Goal: Transaction & Acquisition: Purchase product/service

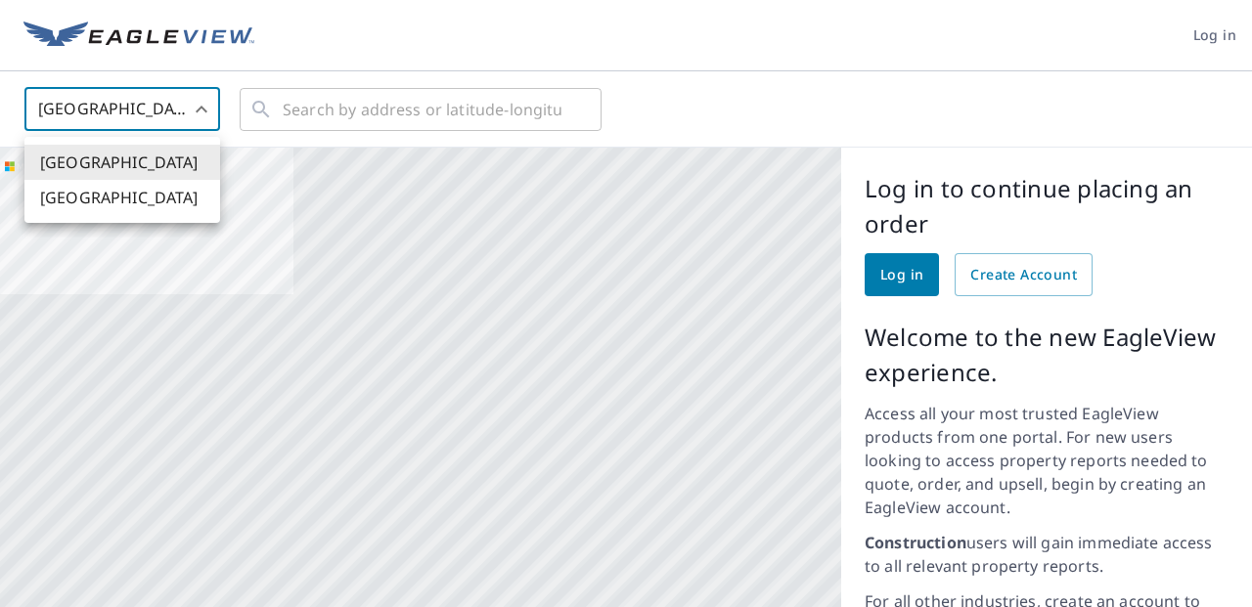
click at [202, 109] on body "Log in United States US ​ ​ Aerial Road A standard road map Aerial A detailed l…" at bounding box center [626, 303] width 1252 height 607
click at [163, 193] on li "[GEOGRAPHIC_DATA]" at bounding box center [122, 197] width 196 height 35
type input "CA"
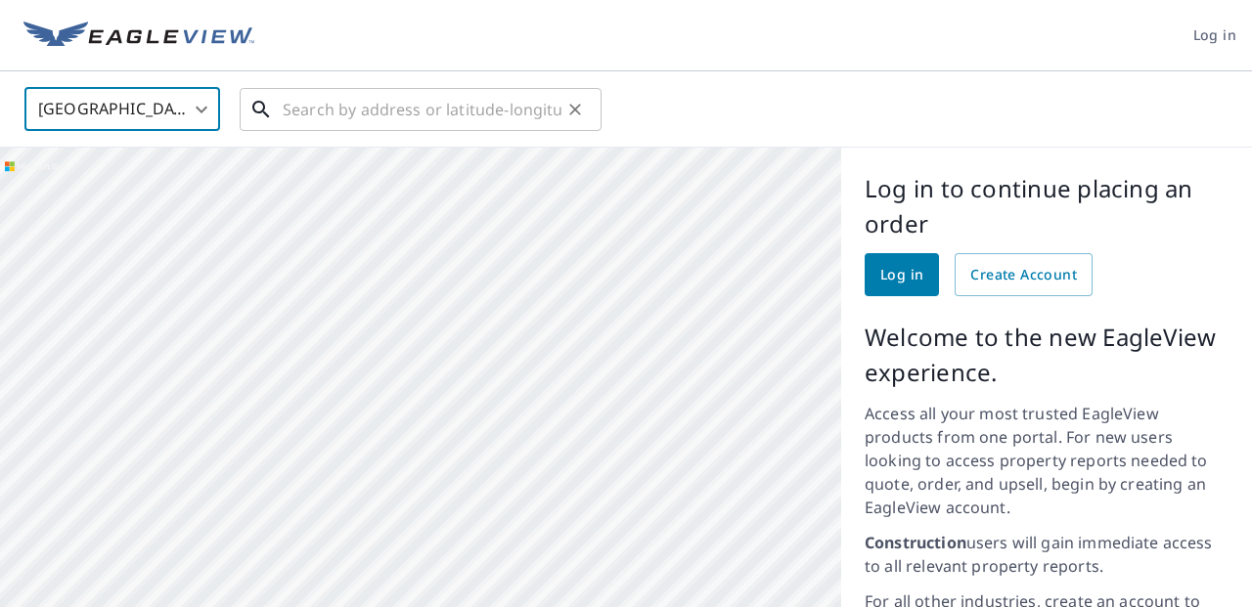
click at [287, 115] on input "text" at bounding box center [422, 109] width 279 height 55
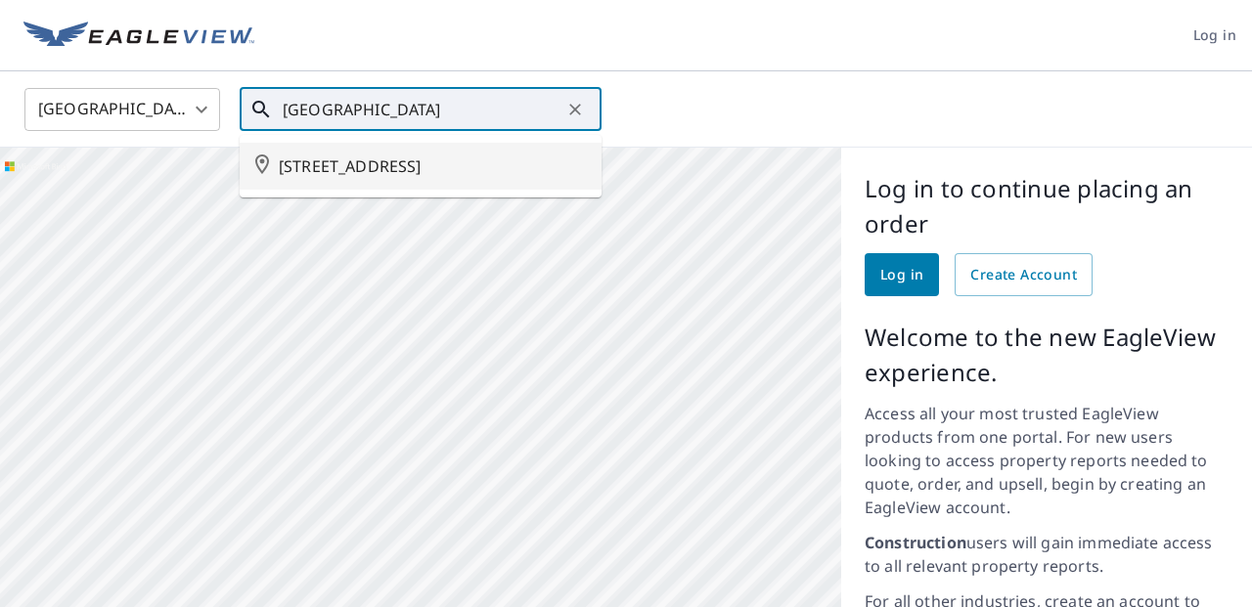
click at [340, 163] on span "2215 LAKE PLACID RD WHISTLER BC V8E0B2" at bounding box center [432, 165] width 307 height 23
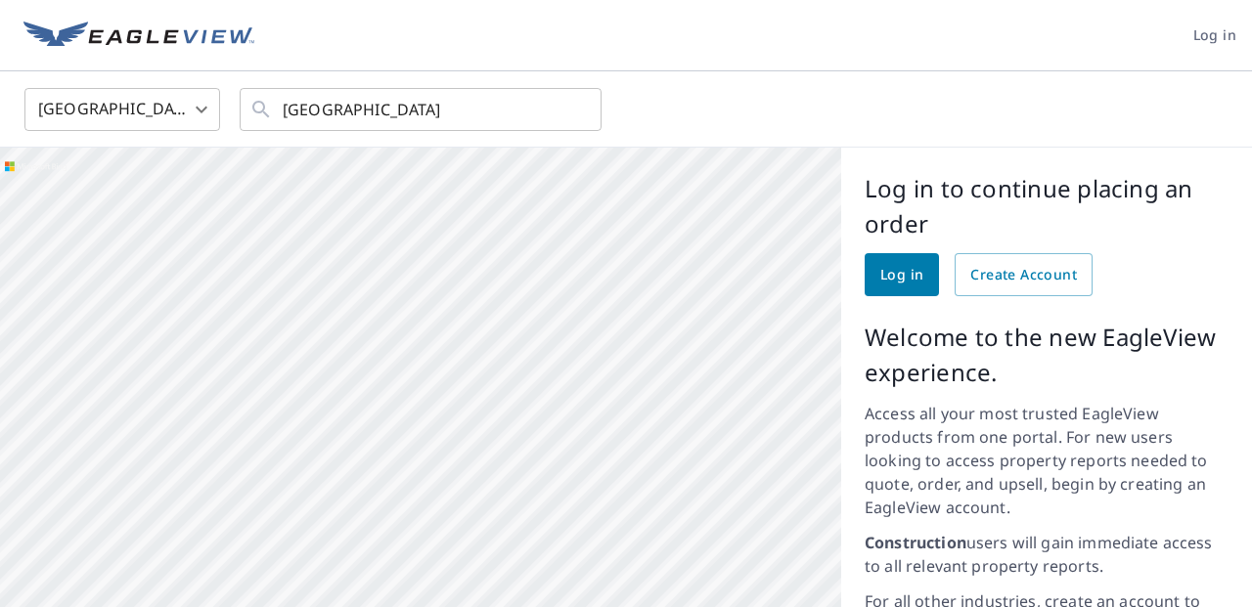
type input "2215 LAKE PLACID RD WHISTLER BC V8E0B2"
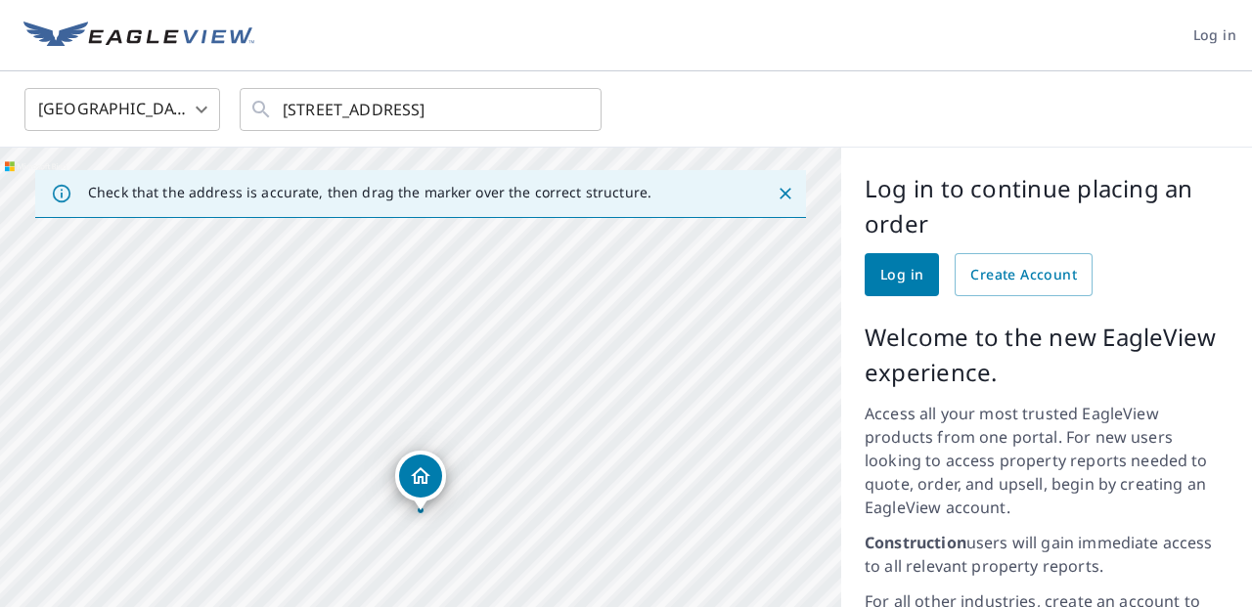
click at [417, 488] on div "Dropped pin, building 1, Residential property, 2215 LAKE PLACID RD WHISTLER BC …" at bounding box center [420, 476] width 43 height 43
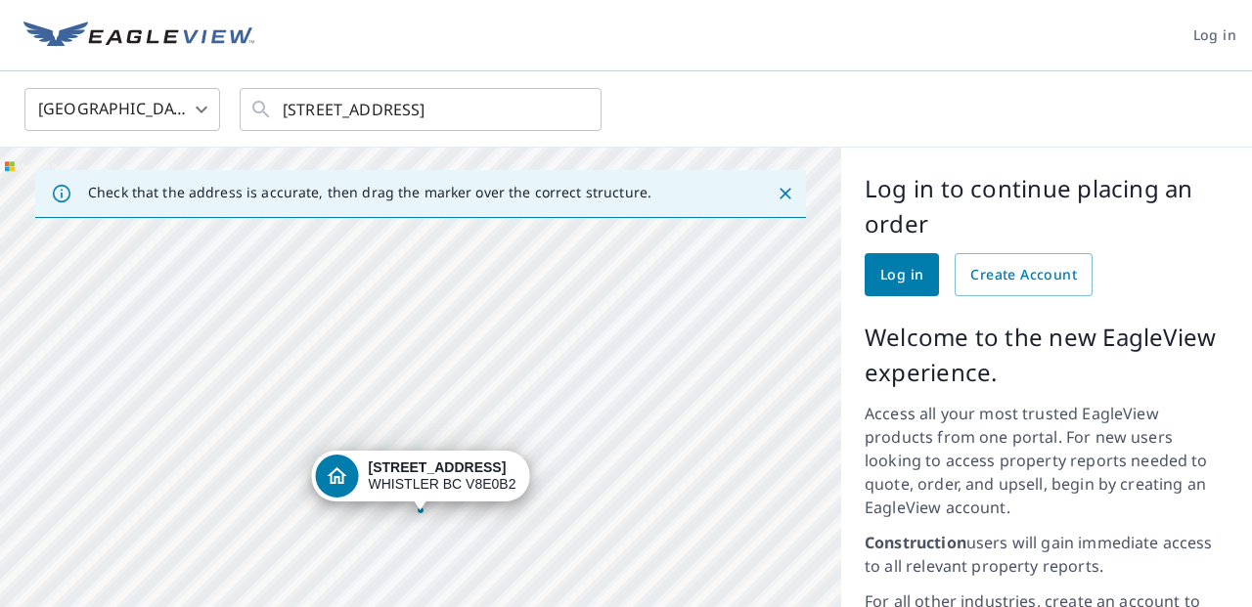
click at [417, 488] on div "2215 LAKE PLACID RD WHISTLER BC V8E0B2" at bounding box center [443, 476] width 148 height 33
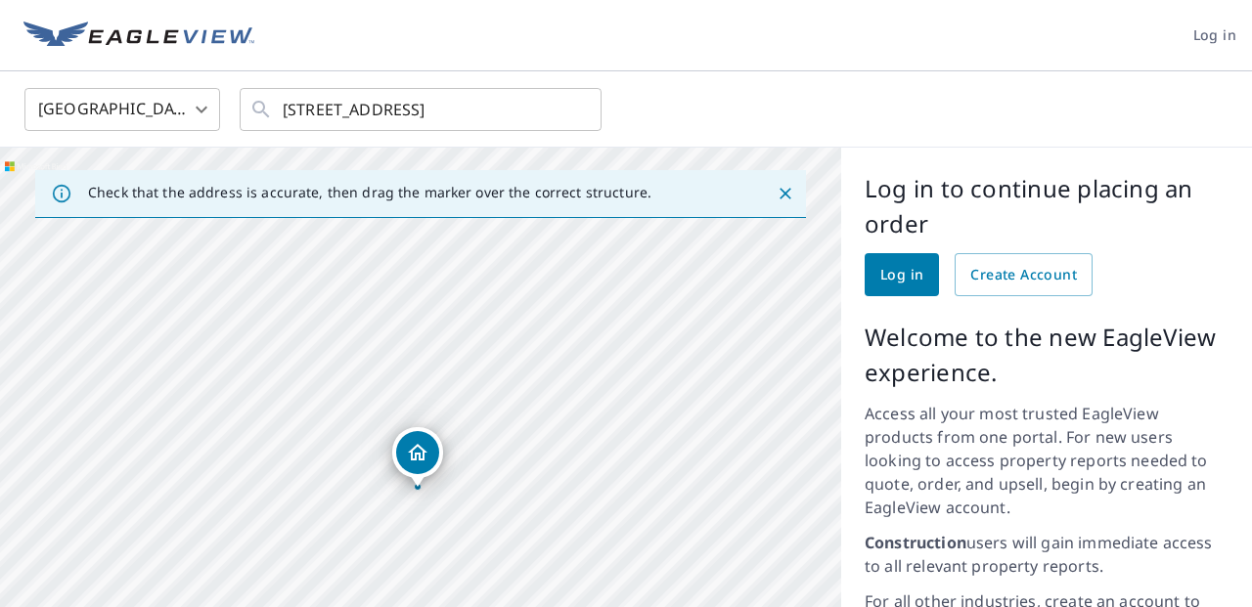
click at [419, 466] on div "Dropped pin, building 1, Residential property, 2215 LAKE PLACID RD WHISTLER BC …" at bounding box center [417, 452] width 43 height 43
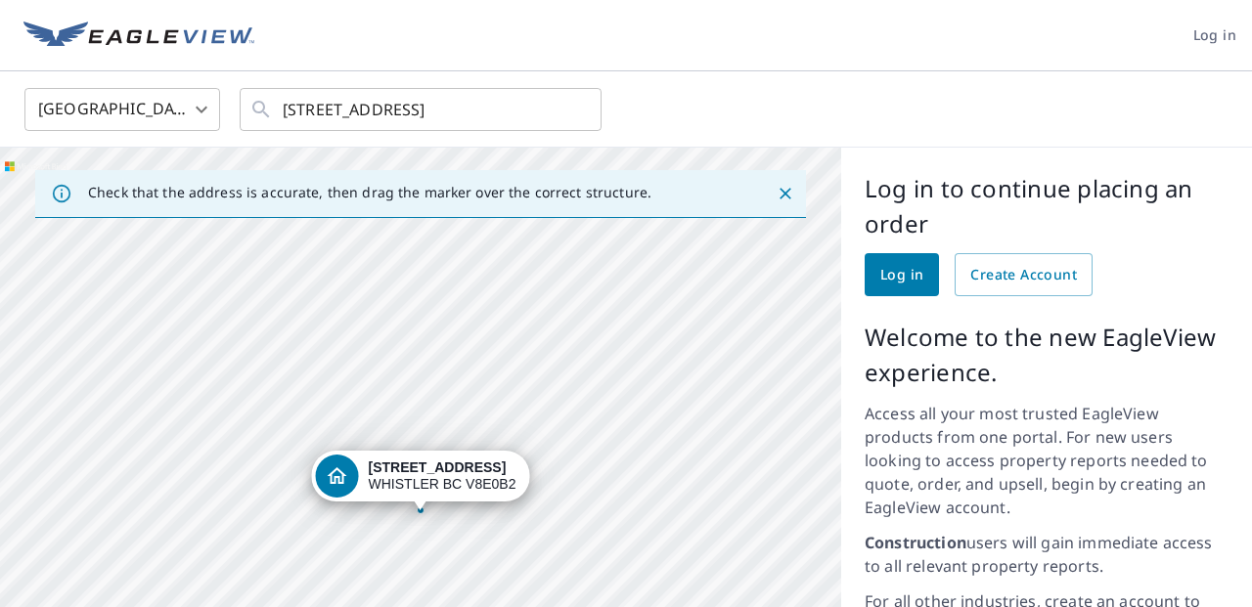
click at [419, 466] on strong "[STREET_ADDRESS]" at bounding box center [438, 468] width 138 height 16
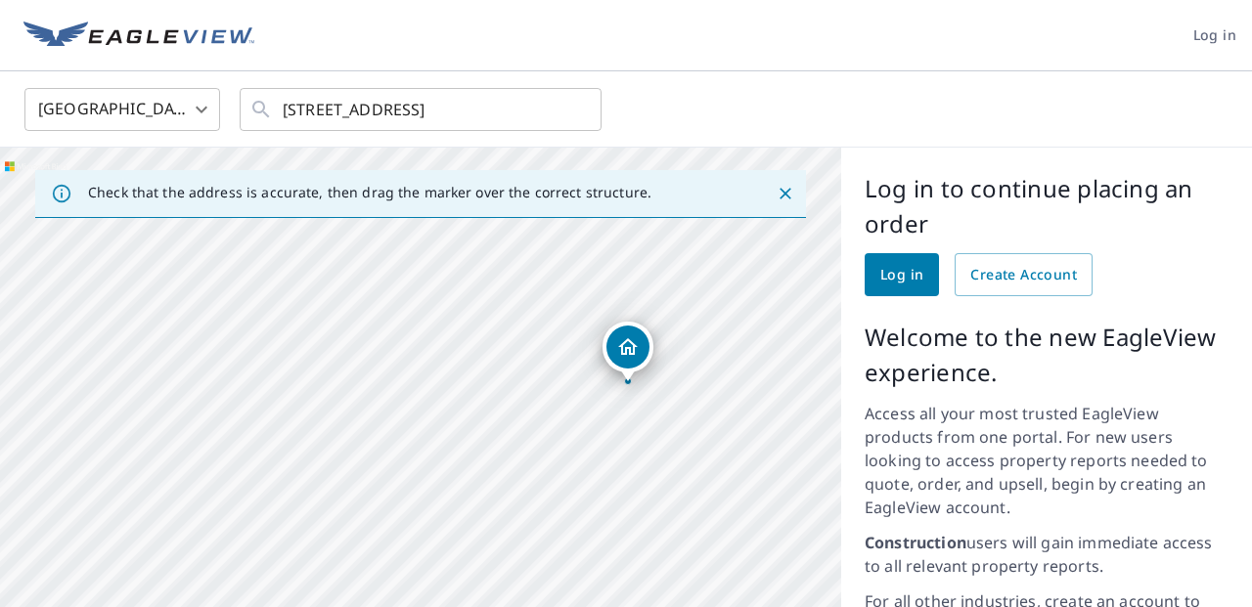
click at [897, 285] on span "Log in" at bounding box center [901, 275] width 43 height 24
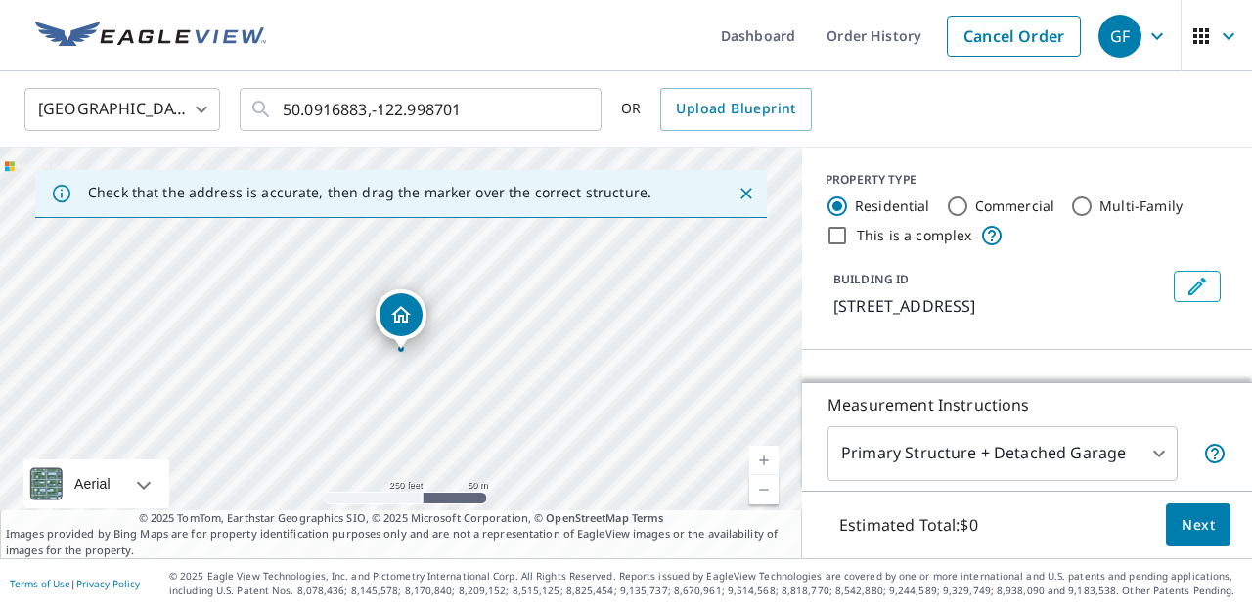
click at [205, 109] on body "GF GF Dashboard Order History Cancel Order GF [GEOGRAPHIC_DATA] [GEOGRAPHIC_DAT…" at bounding box center [626, 303] width 1252 height 607
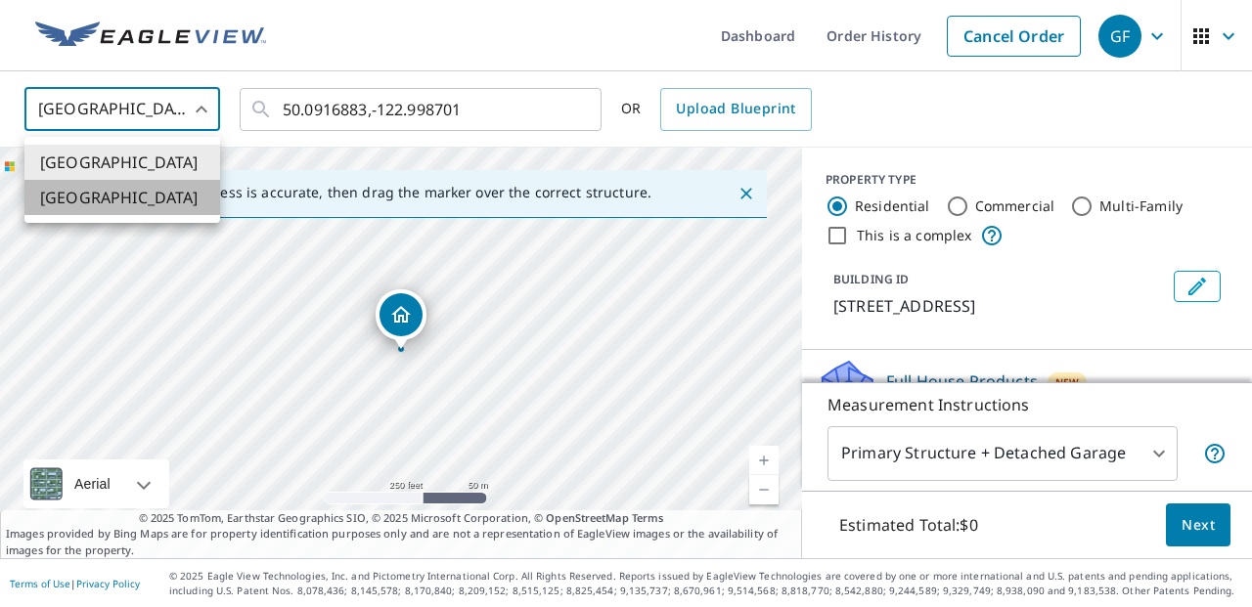
click at [166, 201] on li "[GEOGRAPHIC_DATA]" at bounding box center [122, 197] width 196 height 35
type input "CA"
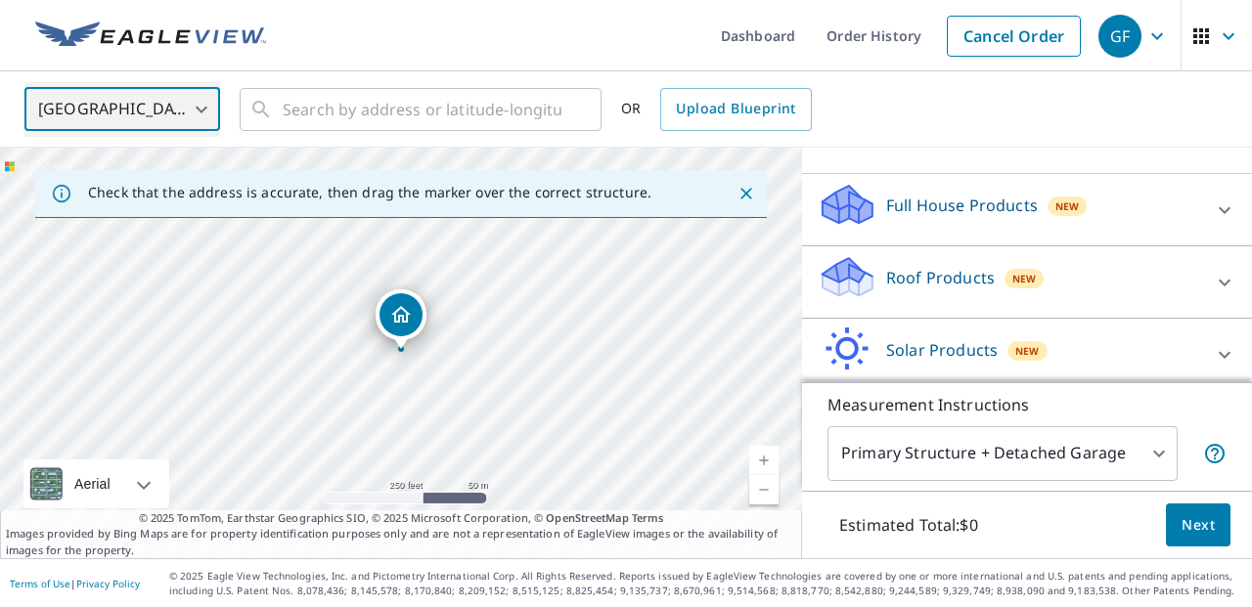
scroll to position [166, 0]
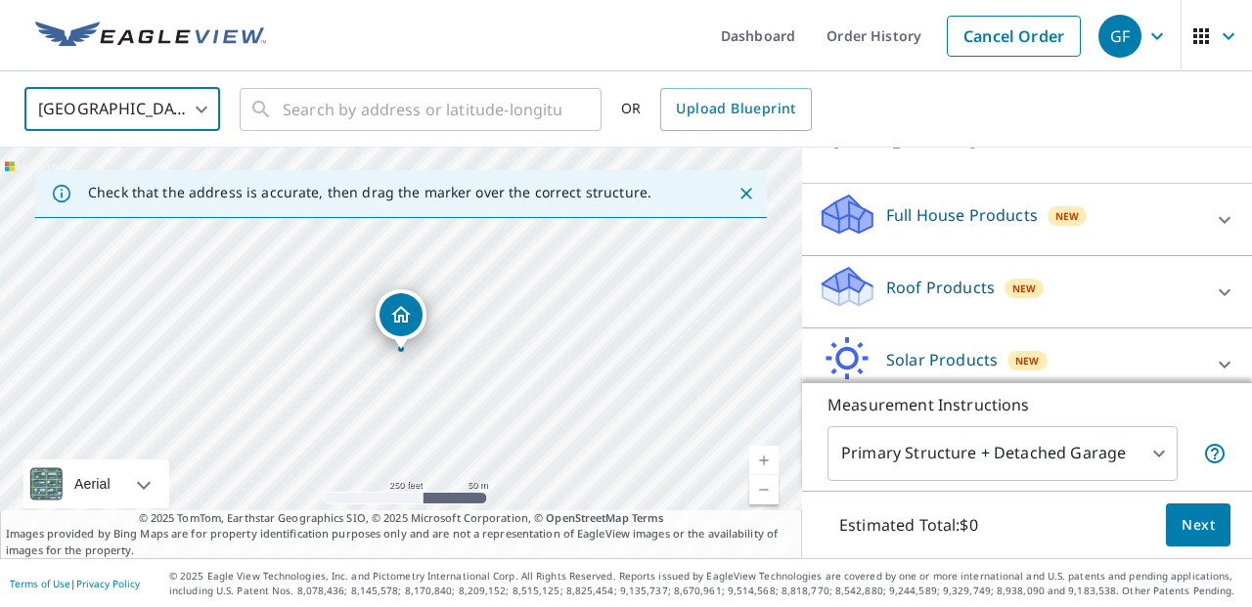
click at [1226, 295] on icon at bounding box center [1224, 291] width 12 height 7
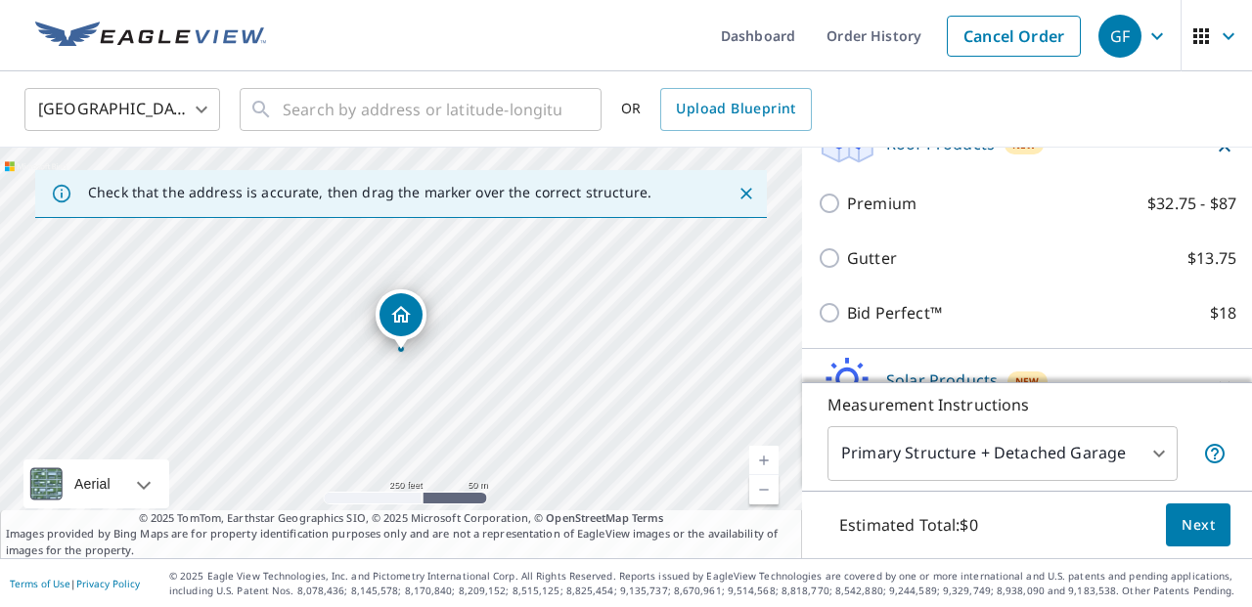
scroll to position [329, 0]
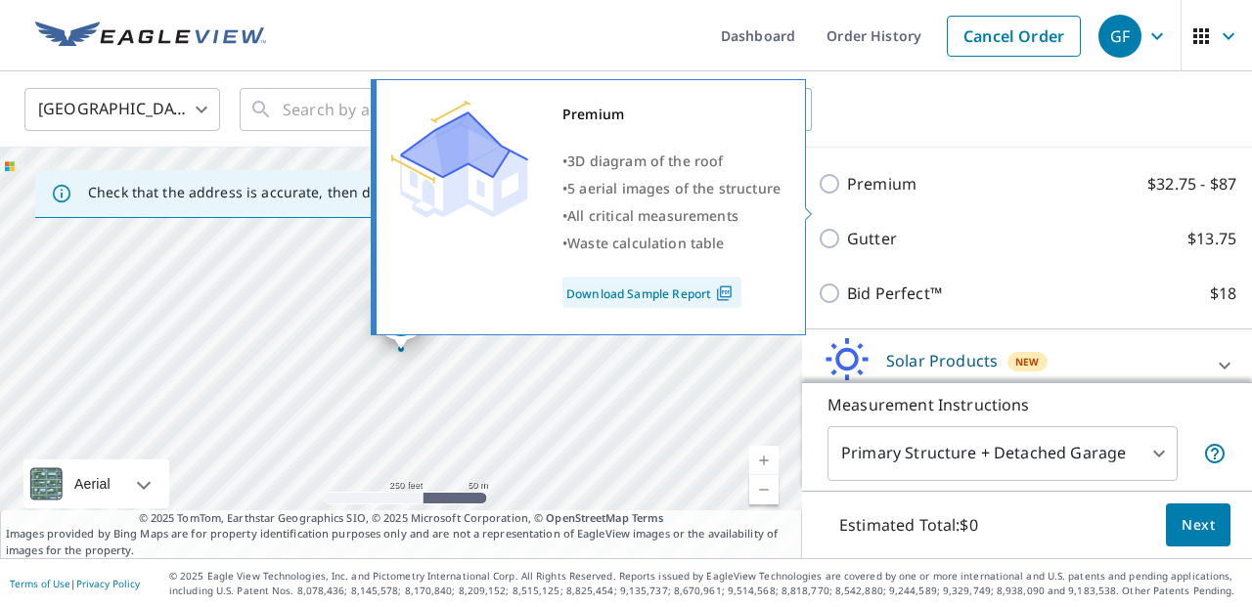
click at [830, 196] on input "Premium $32.75 - $87" at bounding box center [831, 183] width 29 height 23
checkbox input "true"
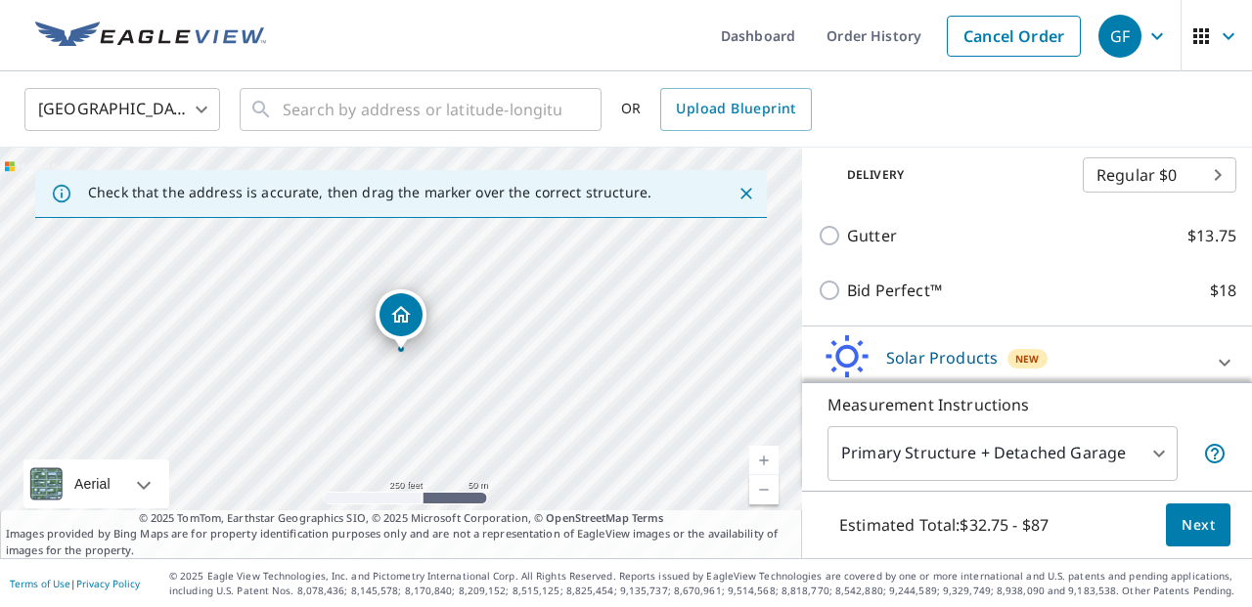
scroll to position [427, 0]
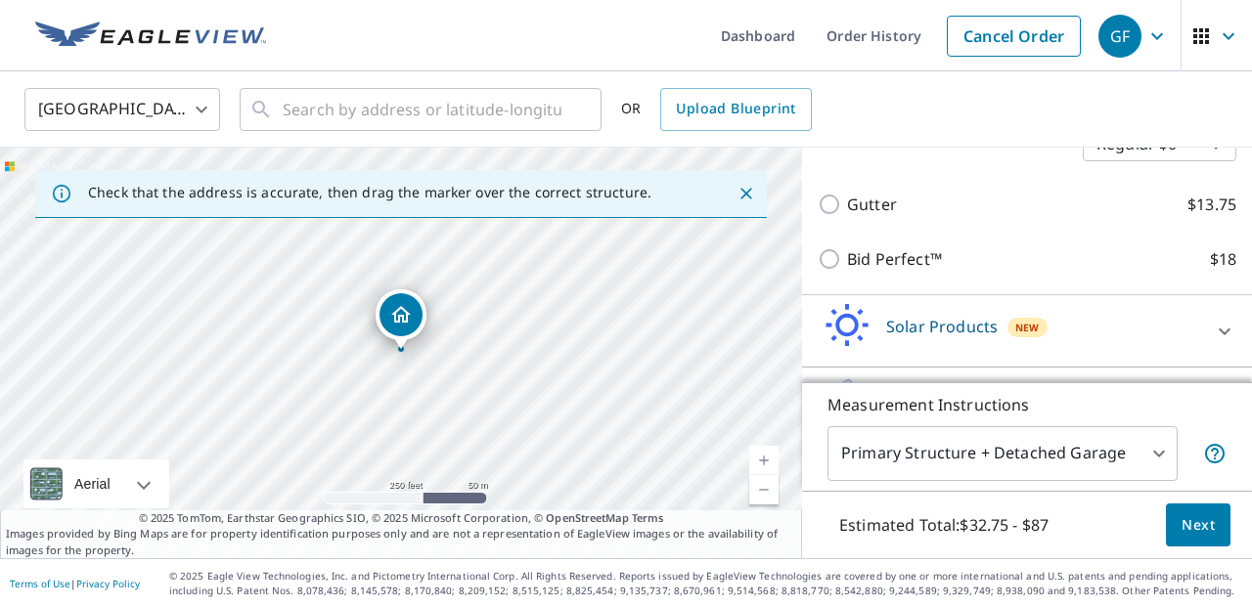
click at [1206, 527] on span "Next" at bounding box center [1197, 525] width 33 height 24
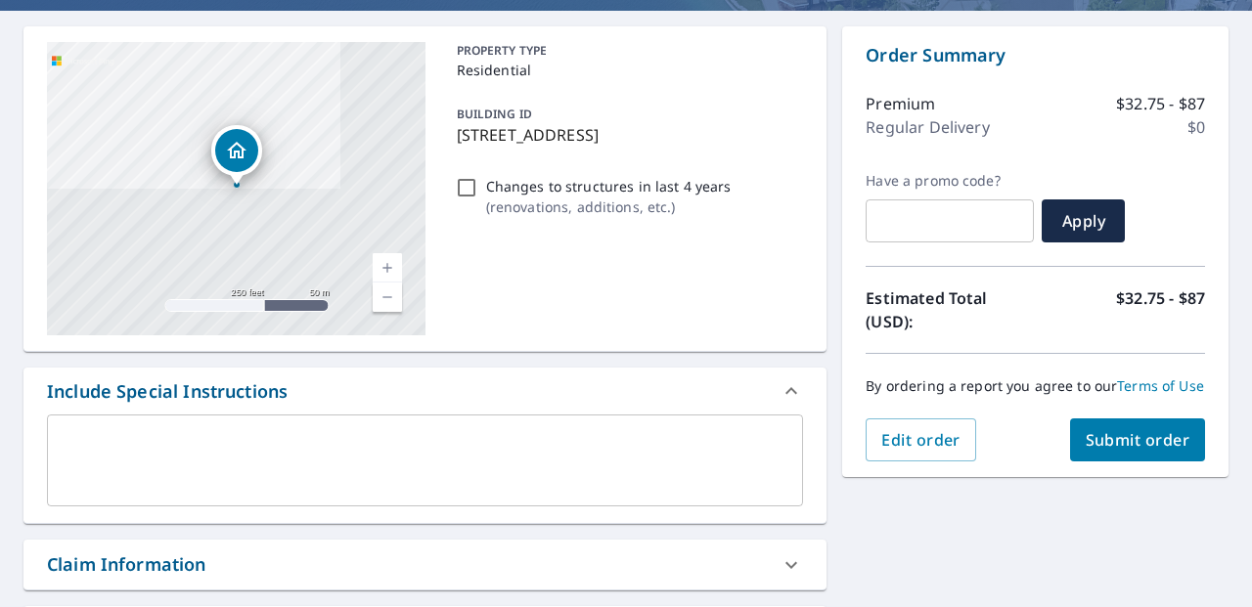
scroll to position [174, 0]
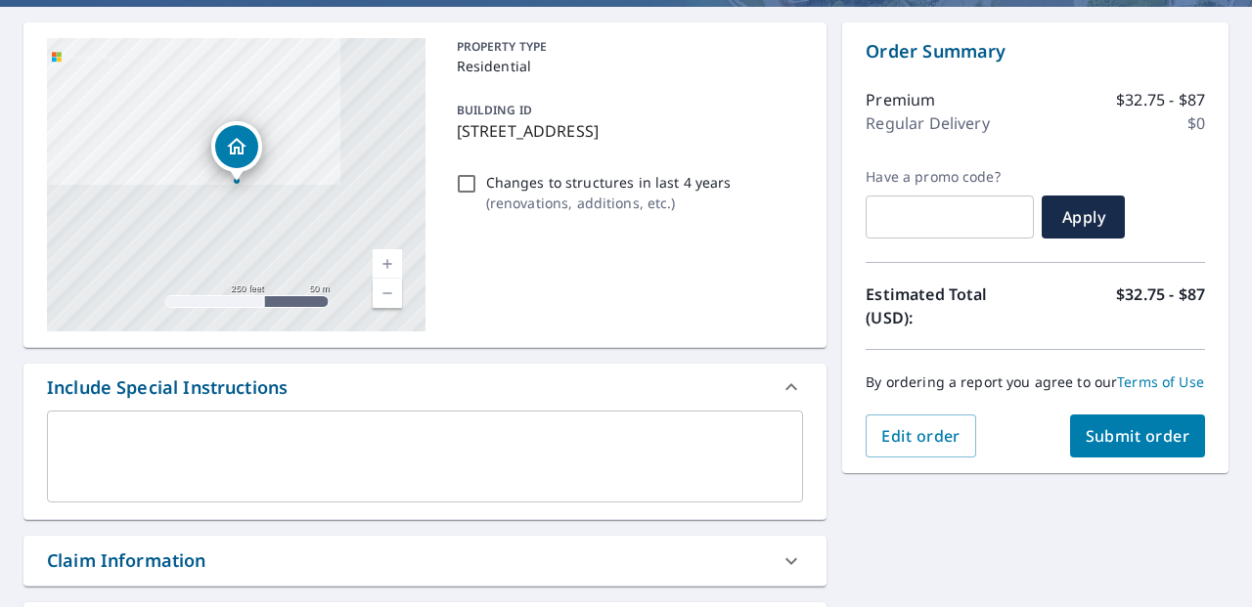
click at [1159, 432] on span "Submit order" at bounding box center [1137, 436] width 105 height 22
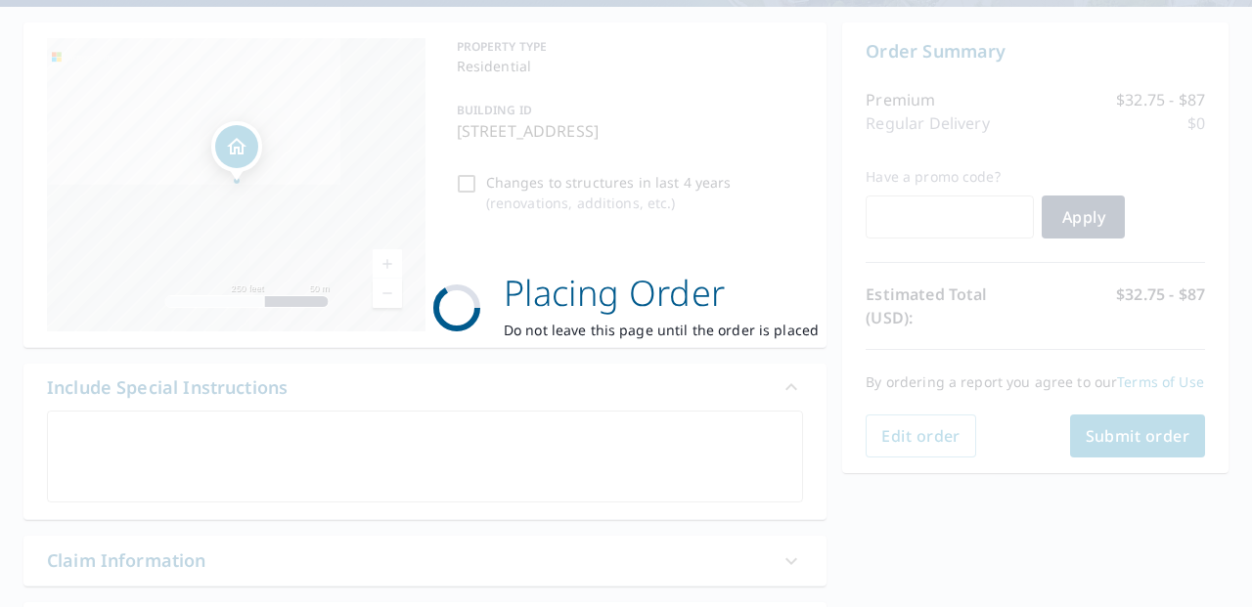
checkbox input "true"
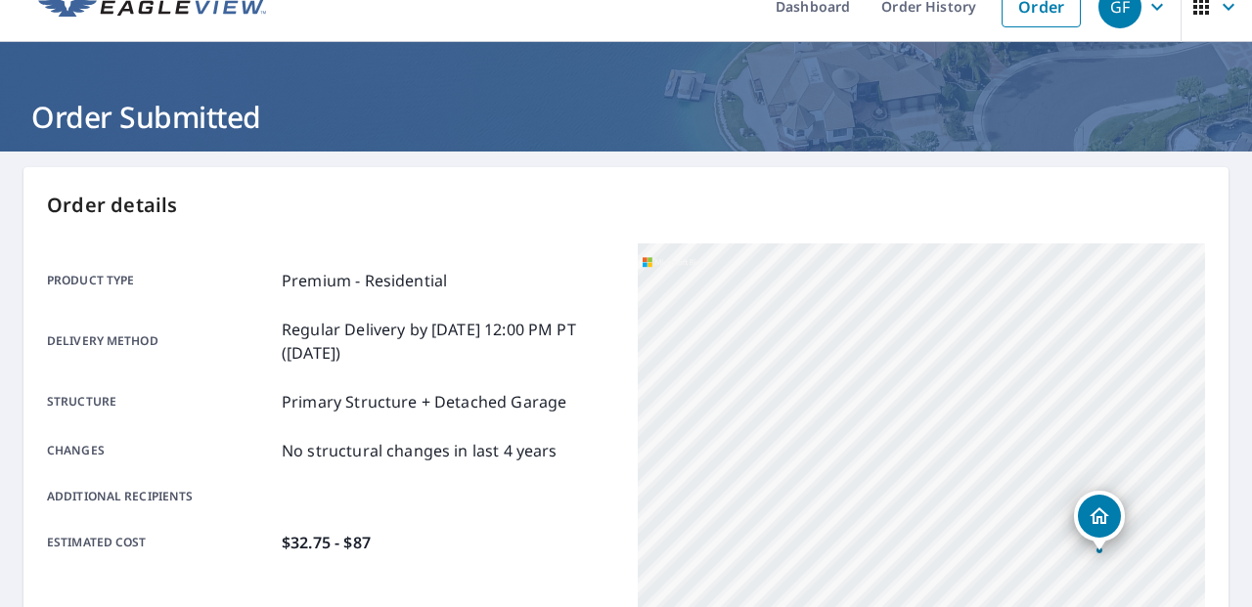
scroll to position [28, 0]
